Goal: Find specific page/section: Find specific page/section

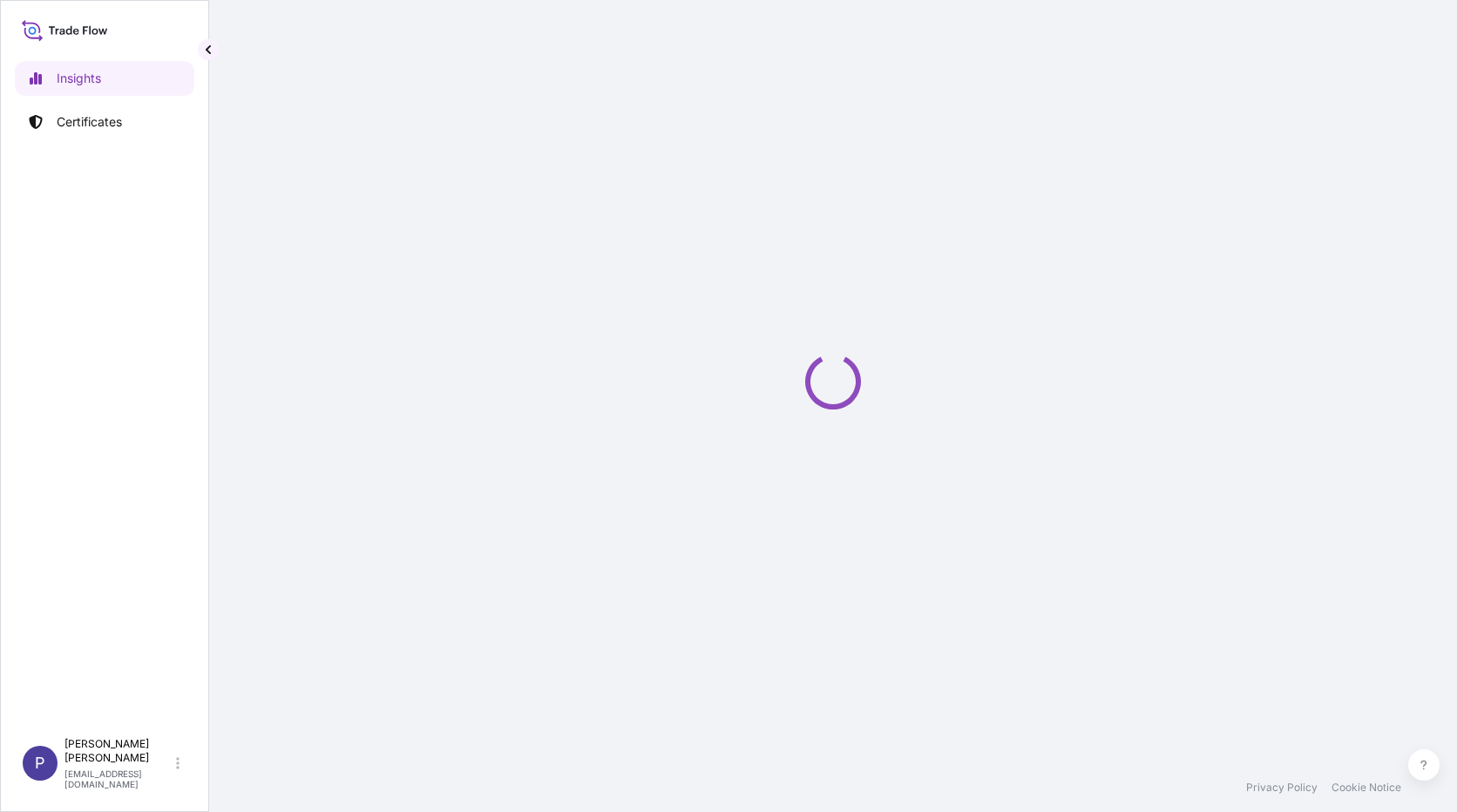
select select "2025"
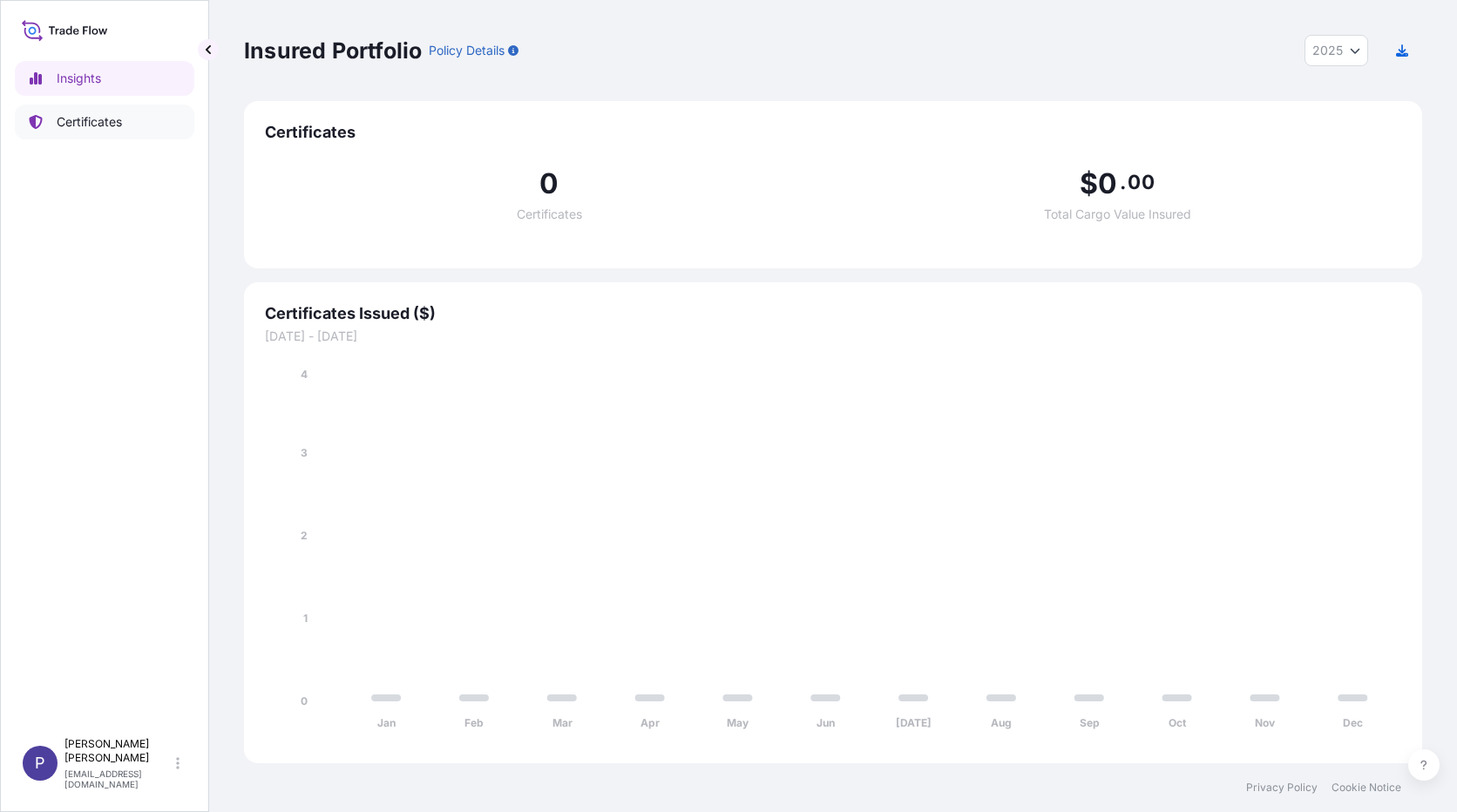
click at [97, 122] on p "Certificates" at bounding box center [89, 122] width 65 height 17
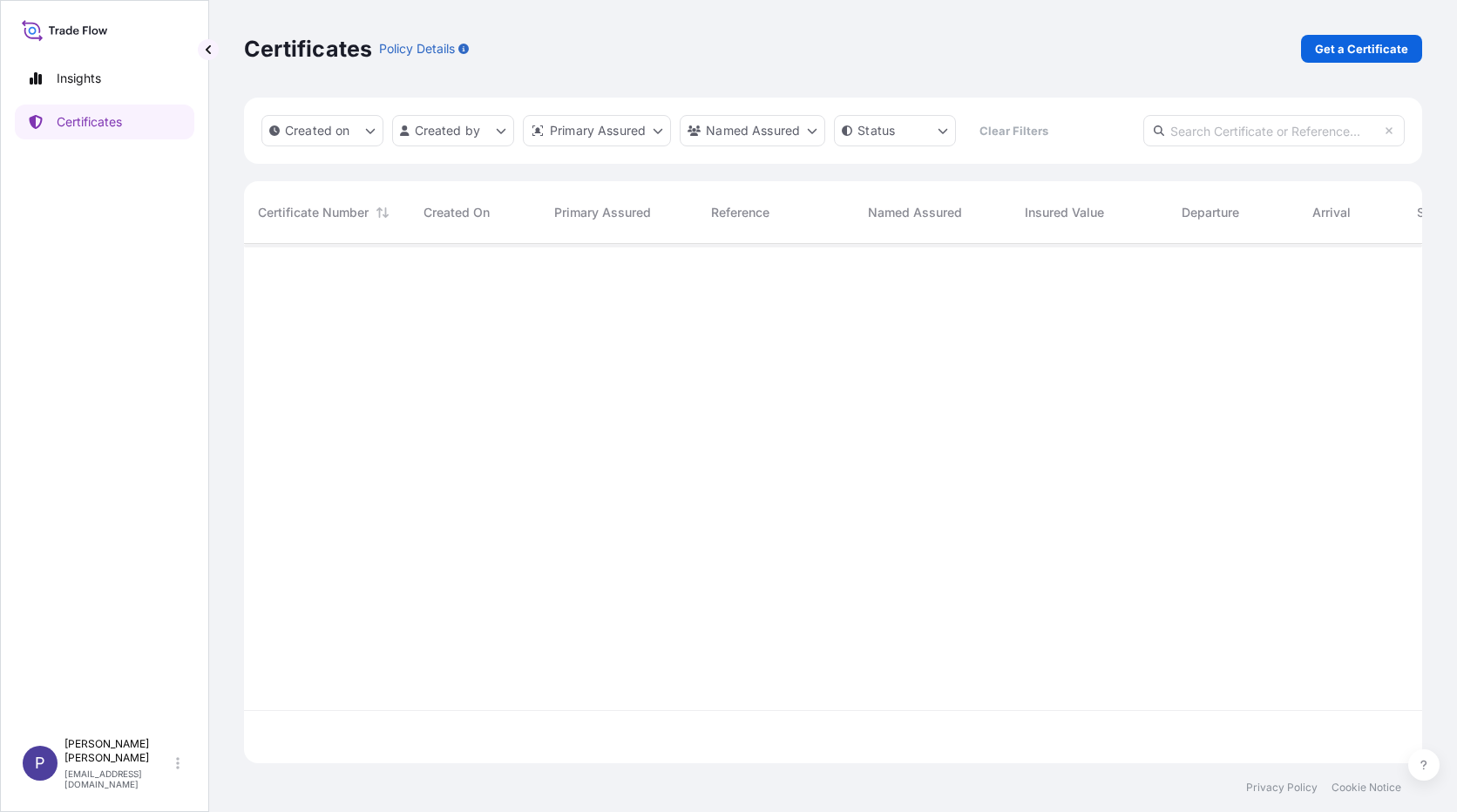
scroll to position [569, 1165]
